Goal: Transaction & Acquisition: Purchase product/service

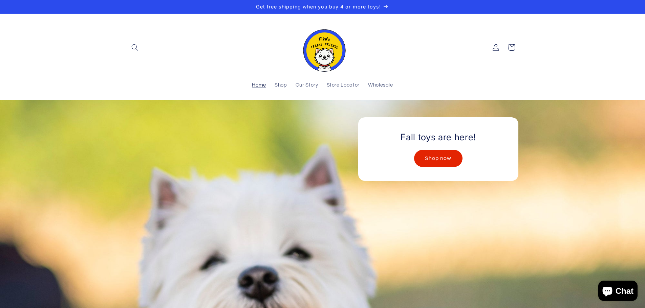
click at [431, 158] on link "Shop now" at bounding box center [438, 158] width 48 height 17
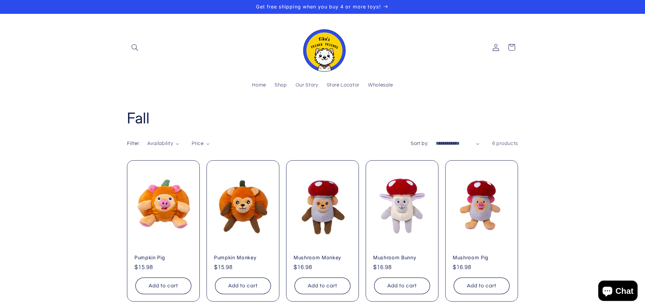
scroll to position [34, 0]
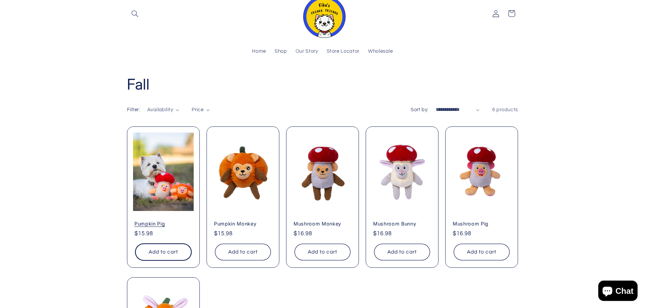
click at [178, 252] on button "Add to cart Sold out" at bounding box center [163, 252] width 56 height 17
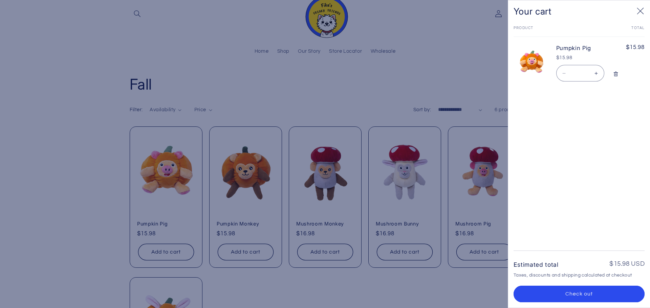
click at [598, 72] on button "Increase quantity for Pumpkin Pig" at bounding box center [596, 73] width 15 height 17
type input "*"
click at [643, 9] on icon "Close" at bounding box center [640, 10] width 7 height 7
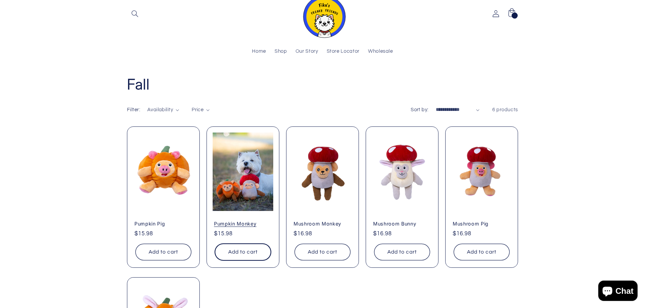
click at [256, 252] on button "Add to cart Sold out" at bounding box center [243, 252] width 56 height 17
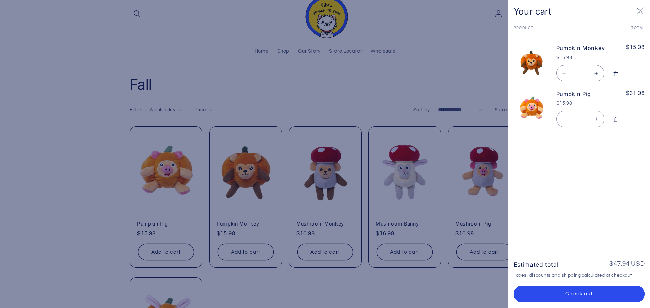
click at [596, 71] on button "Increase quantity for Pumpkin Monkey" at bounding box center [596, 73] width 15 height 17
type input "*"
click at [640, 10] on icon "Close" at bounding box center [640, 10] width 7 height 7
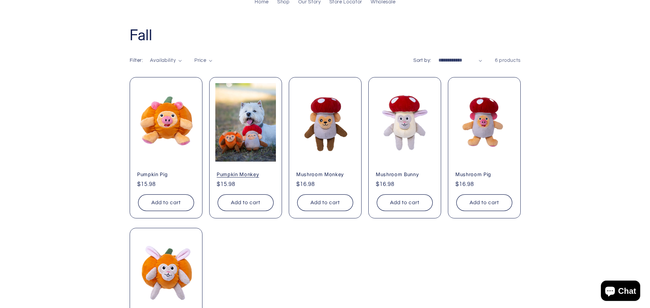
scroll to position [135, 0]
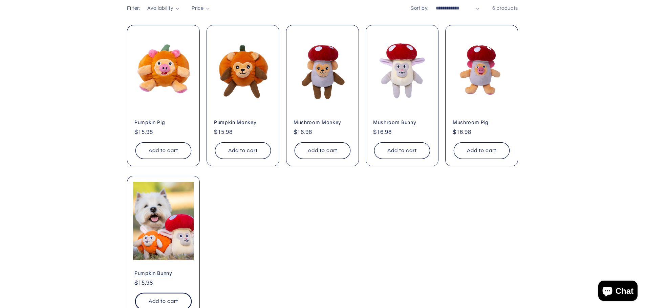
click at [172, 300] on button "Add to cart Sold out" at bounding box center [163, 301] width 56 height 17
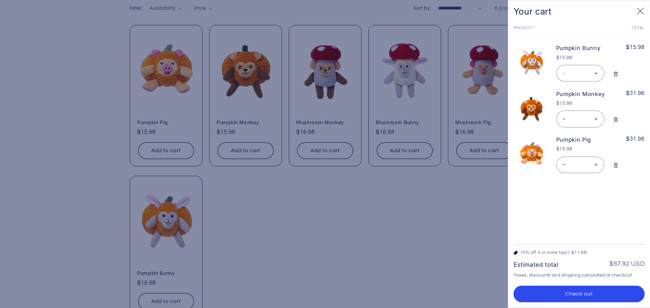
click at [599, 70] on button "Increase quantity for Pumpkin Bunny" at bounding box center [596, 73] width 15 height 17
type input "*"
click at [644, 9] on button "Close" at bounding box center [640, 12] width 16 height 16
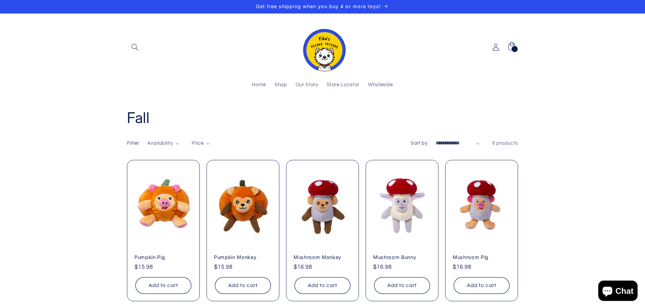
scroll to position [0, 0]
click at [280, 86] on span "Shop" at bounding box center [280, 85] width 13 height 6
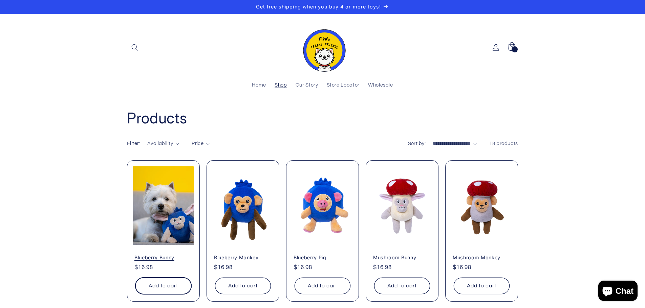
click at [170, 282] on button "Add to cart Sold out" at bounding box center [163, 286] width 56 height 17
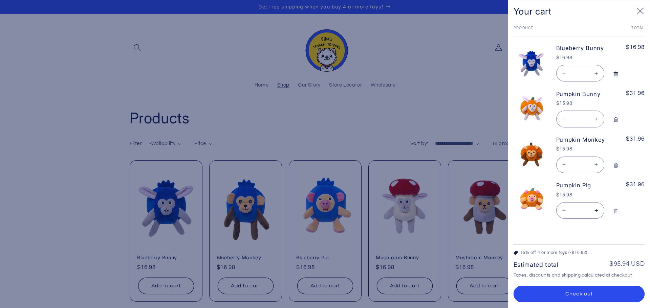
click at [637, 10] on icon "Close" at bounding box center [640, 10] width 7 height 7
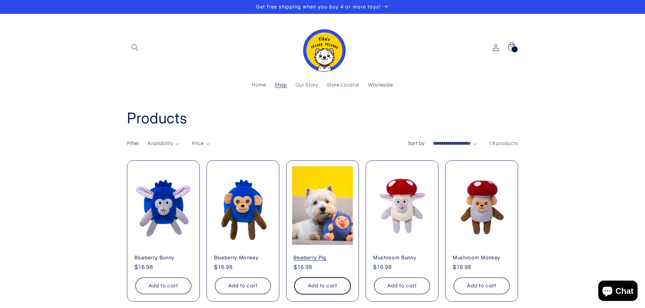
click at [322, 285] on button "Add to cart Sold out" at bounding box center [322, 286] width 56 height 17
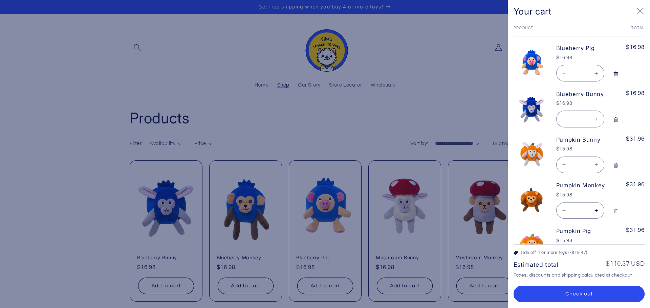
click at [641, 12] on icon "Close" at bounding box center [640, 10] width 7 height 7
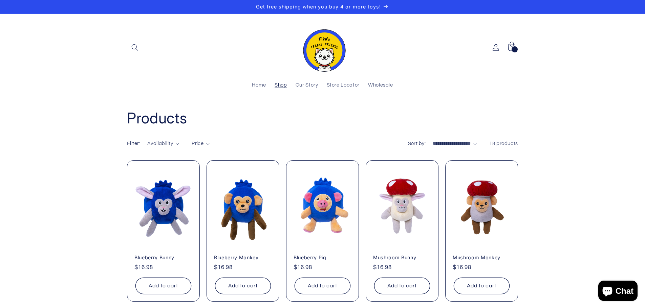
click at [513, 48] on div "8 8 items" at bounding box center [514, 49] width 6 height 6
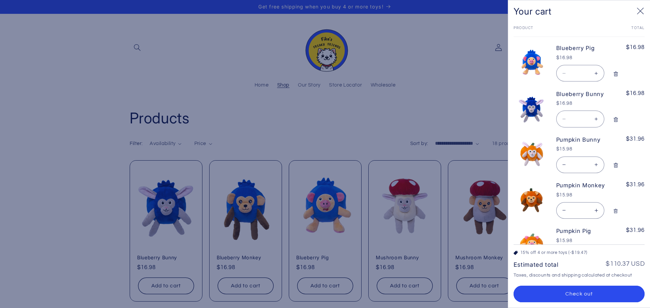
scroll to position [28, 0]
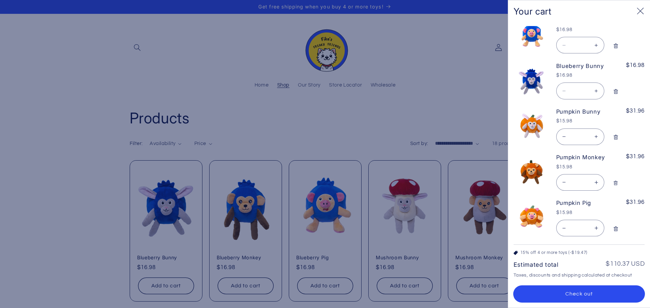
click at [614, 294] on button "Check out" at bounding box center [578, 294] width 131 height 17
